Goal: Task Accomplishment & Management: Manage account settings

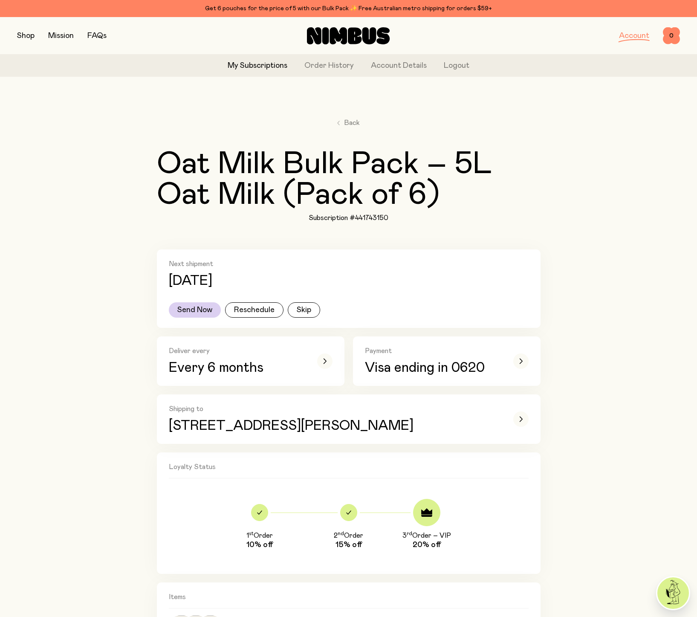
scroll to position [384, 0]
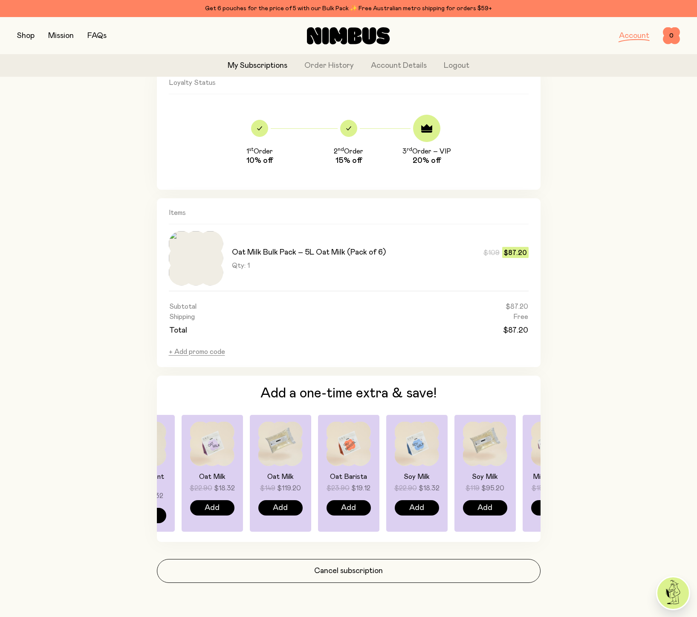
click at [264, 66] on link "My Subscriptions" at bounding box center [258, 66] width 60 height 12
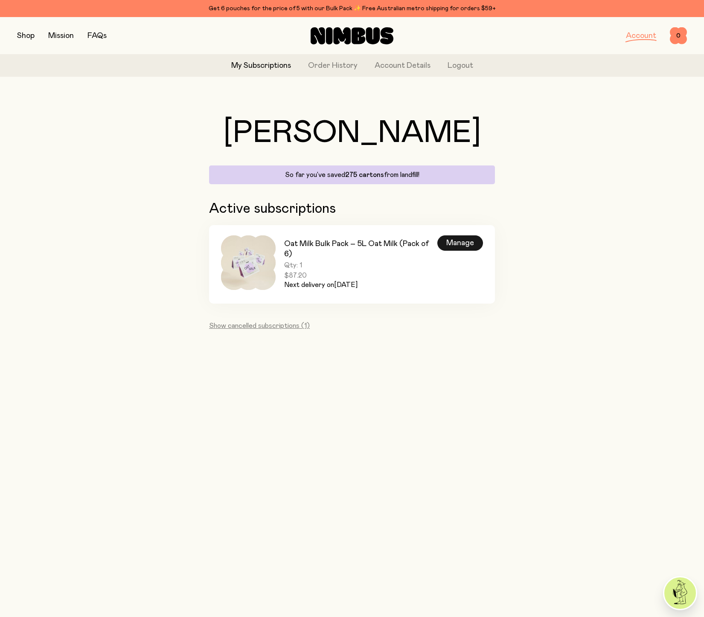
click at [466, 243] on div "Manage" at bounding box center [460, 242] width 46 height 15
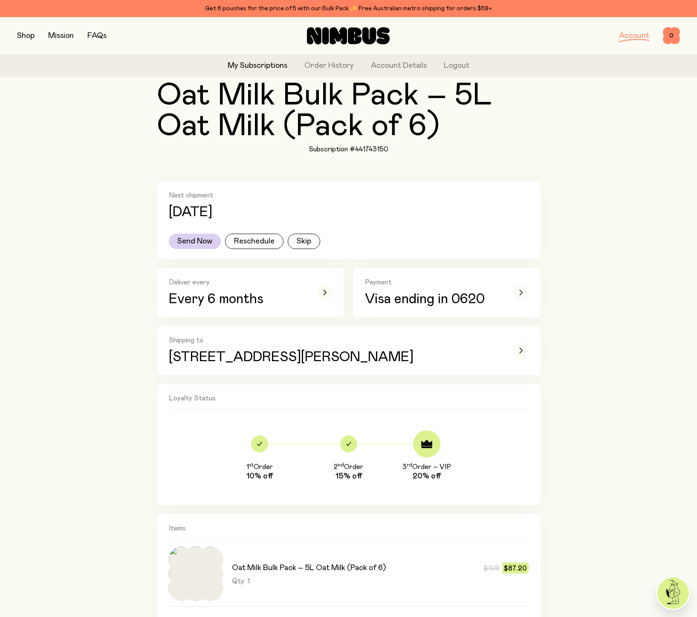
scroll to position [102, 0]
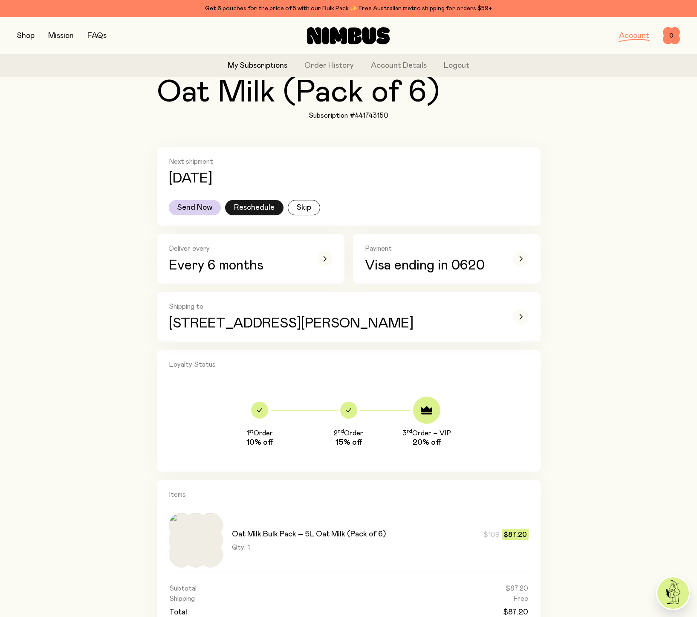
click at [275, 212] on button "Reschedule" at bounding box center [254, 207] width 58 height 15
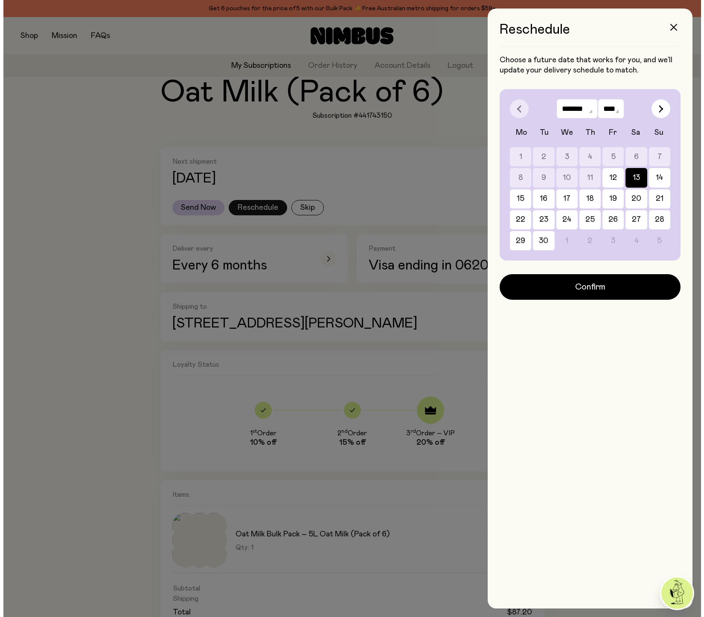
scroll to position [0, 0]
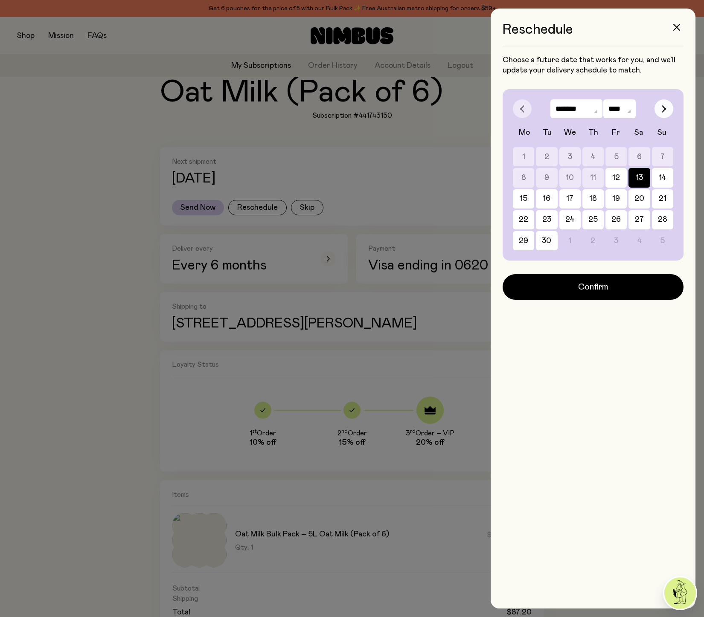
click at [664, 110] on icon "button" at bounding box center [663, 108] width 3 height 7
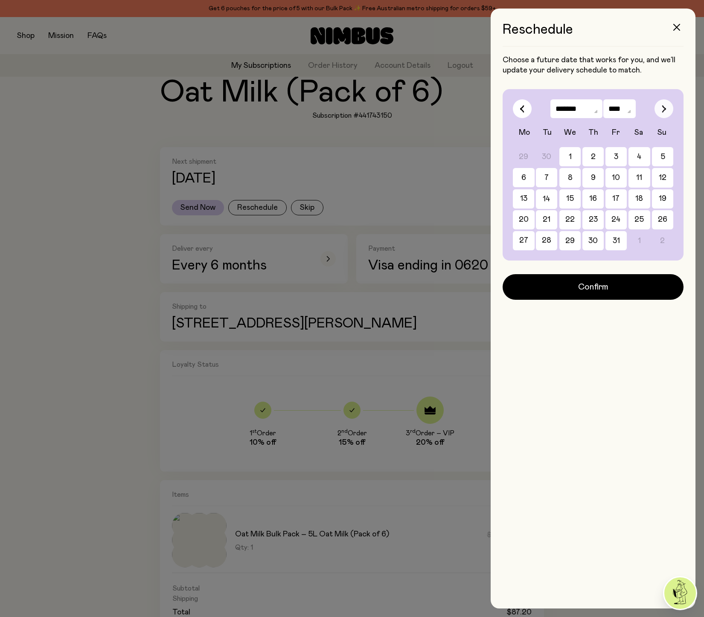
click at [664, 110] on icon "button" at bounding box center [663, 108] width 3 height 7
select select "*"
select select "****"
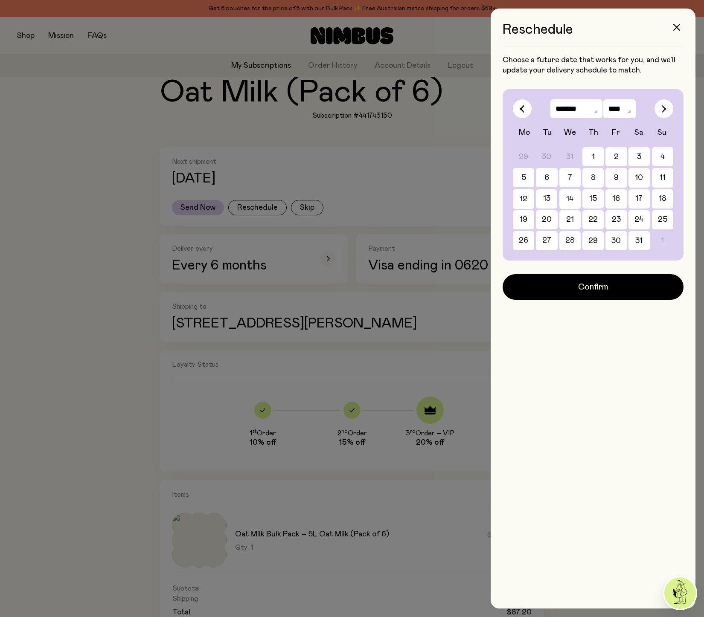
click at [664, 110] on icon "button" at bounding box center [663, 108] width 3 height 7
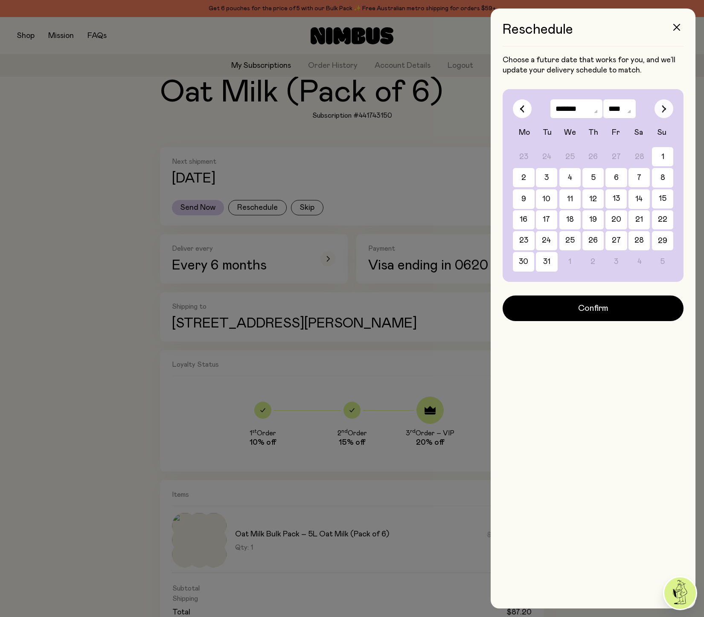
click at [664, 110] on icon "button" at bounding box center [663, 108] width 3 height 7
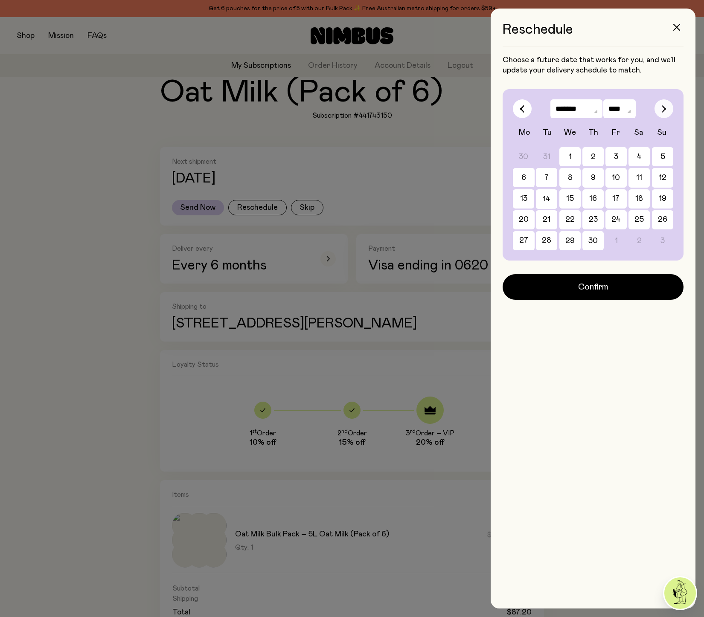
click at [664, 110] on icon "button" at bounding box center [663, 108] width 3 height 7
select select "*"
click at [676, 30] on icon "button" at bounding box center [676, 27] width 7 height 7
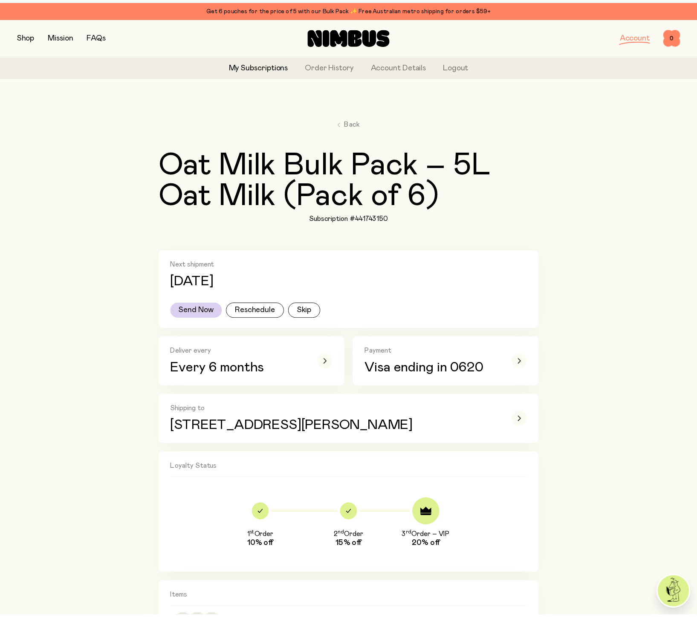
scroll to position [102, 0]
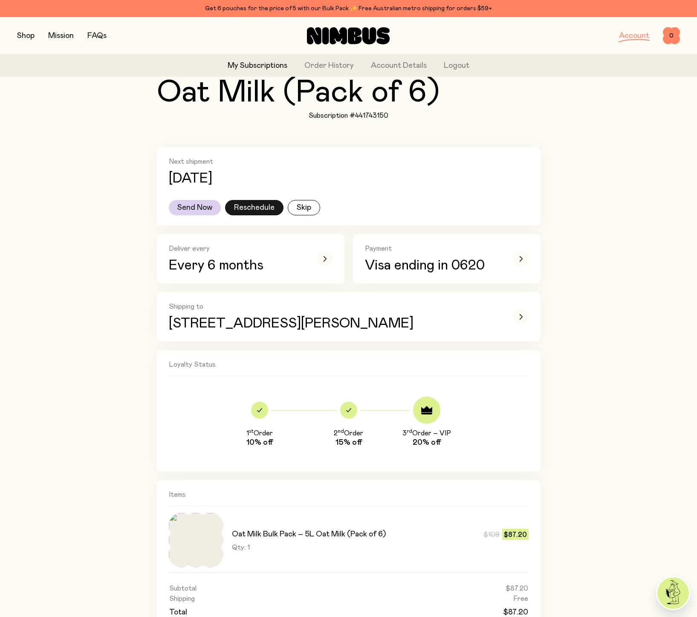
click at [254, 211] on button "Reschedule" at bounding box center [254, 207] width 58 height 15
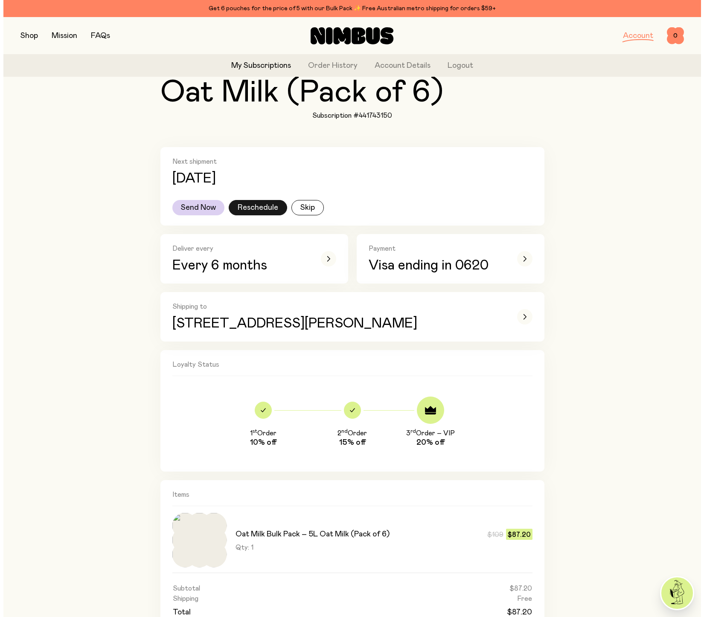
scroll to position [0, 0]
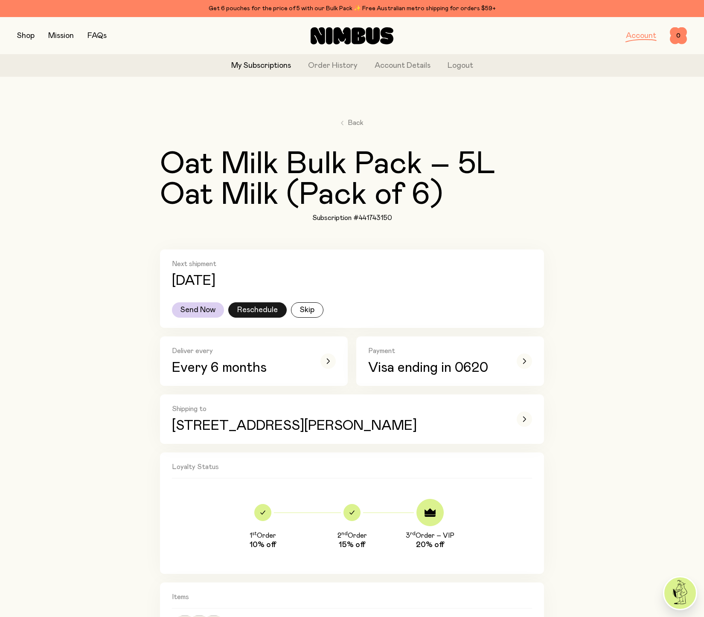
select select "*"
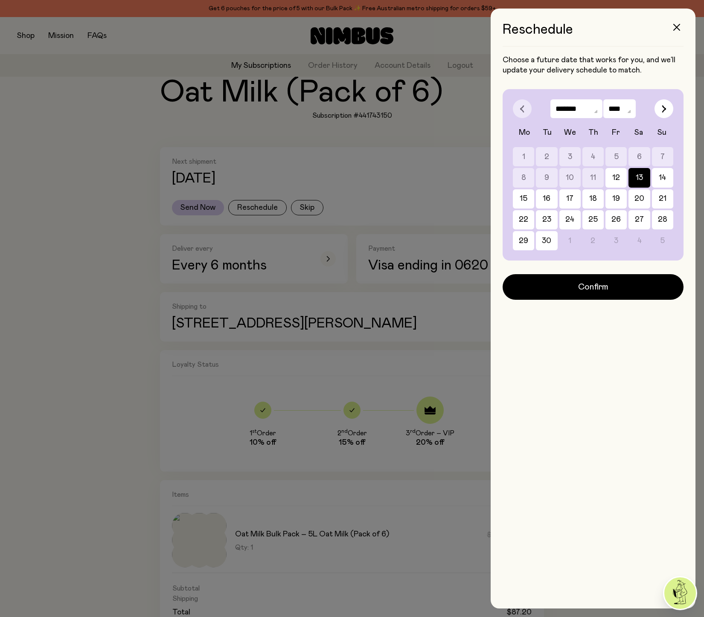
select select "****"
click at [603, 99] on select "**** ****" at bounding box center [619, 108] width 32 height 19
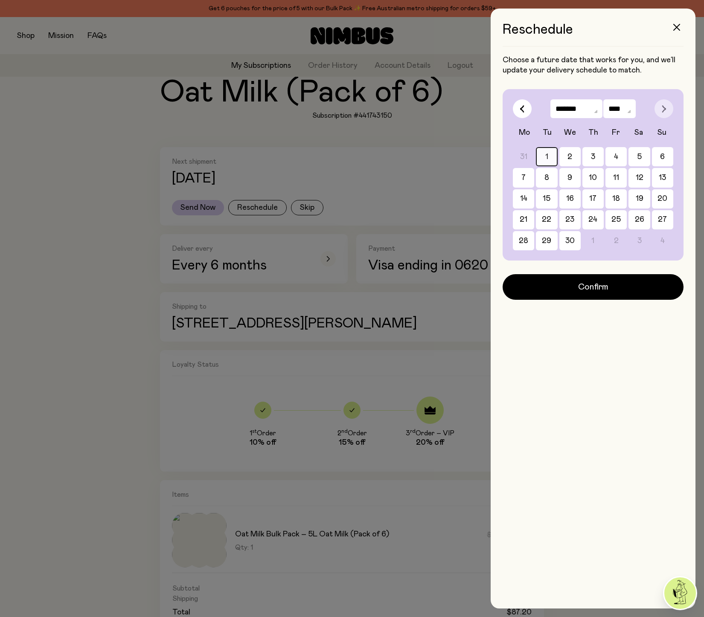
click at [550, 161] on button "1" at bounding box center [546, 156] width 21 height 19
click at [575, 277] on button "Confirm" at bounding box center [593, 287] width 181 height 26
